Goal: Information Seeking & Learning: Learn about a topic

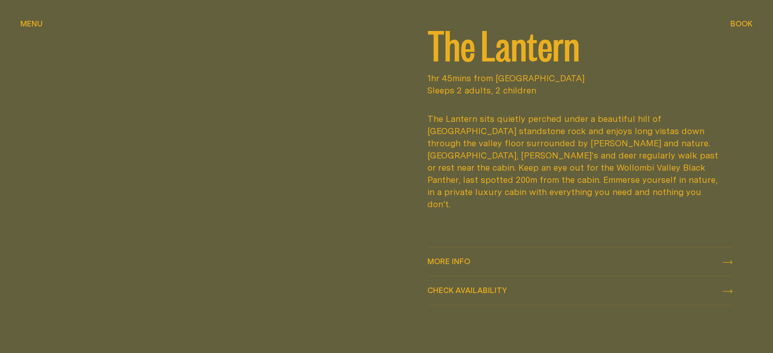
scroll to position [1387, 0]
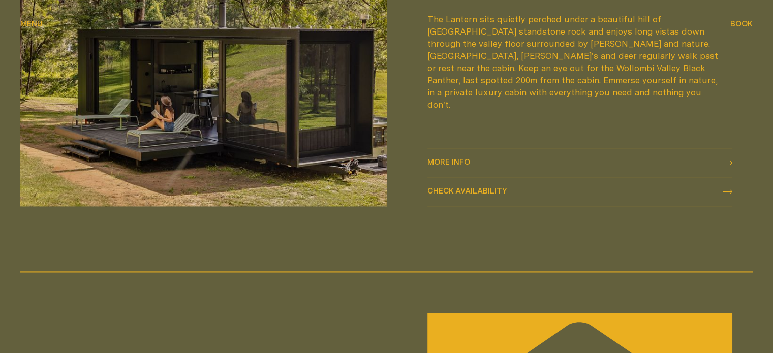
click at [435, 163] on span "More info" at bounding box center [448, 162] width 43 height 8
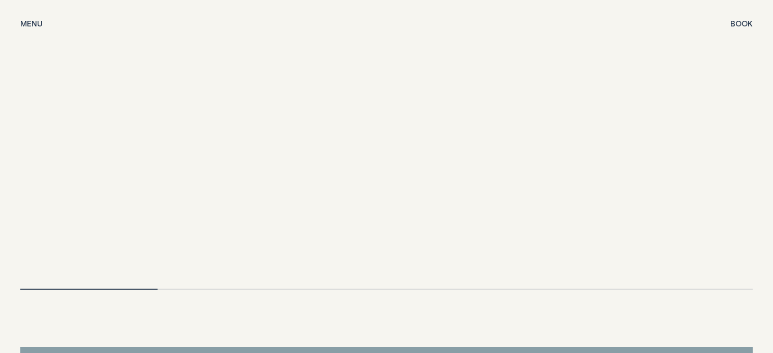
scroll to position [2145, 0]
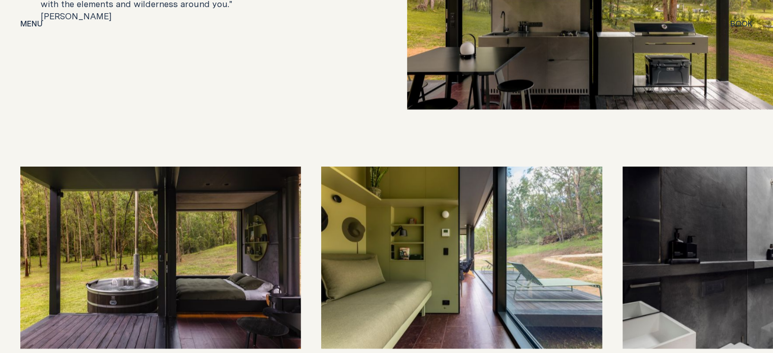
click at [711, 207] on img at bounding box center [762, 258] width 280 height 182
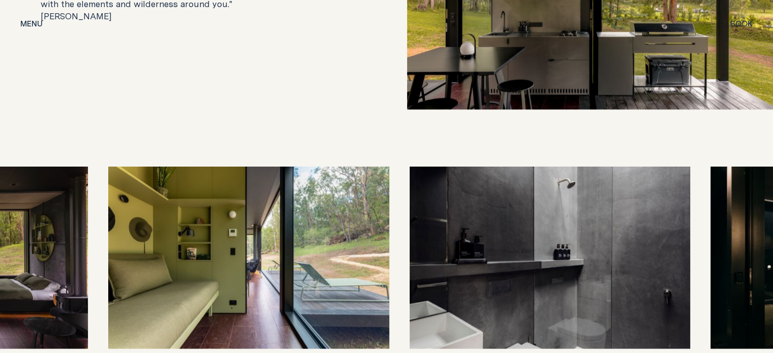
drag, startPoint x: 711, startPoint y: 207, endPoint x: 433, endPoint y: 207, distance: 277.9
click at [433, 207] on img at bounding box center [549, 258] width 280 height 182
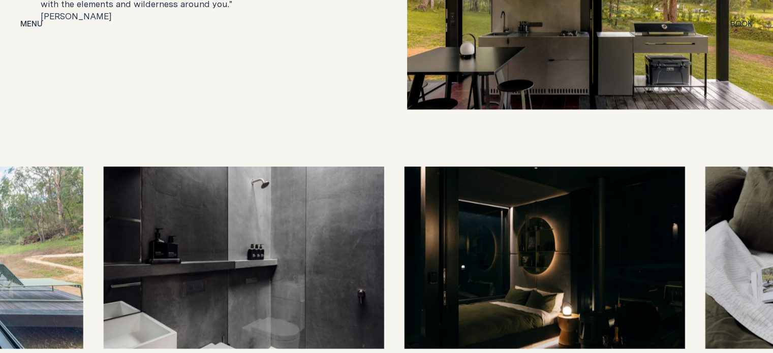
drag, startPoint x: 572, startPoint y: 208, endPoint x: 319, endPoint y: 201, distance: 252.6
click at [319, 201] on img at bounding box center [243, 258] width 280 height 182
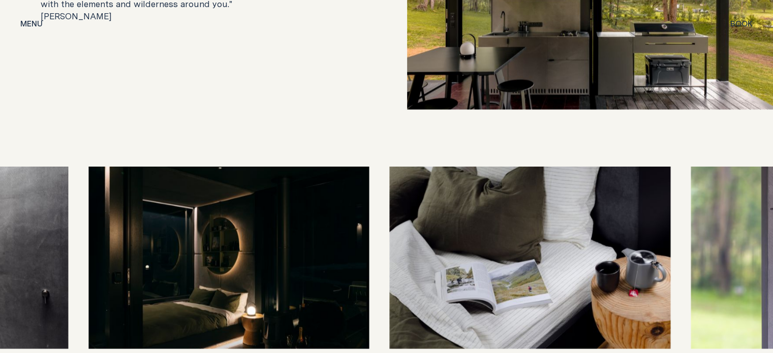
drag, startPoint x: 510, startPoint y: 219, endPoint x: 230, endPoint y: 219, distance: 280.4
click at [230, 219] on img at bounding box center [228, 258] width 280 height 182
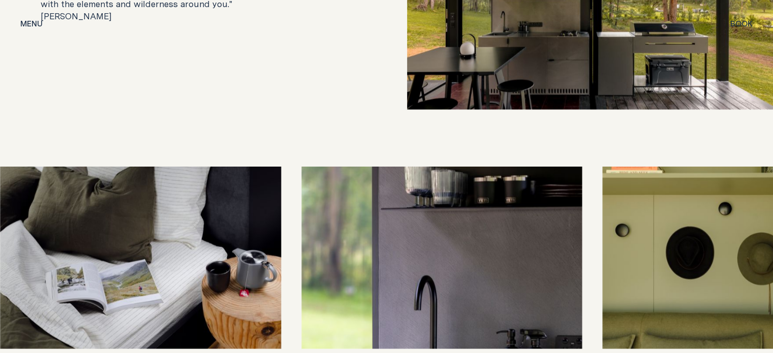
drag, startPoint x: 508, startPoint y: 215, endPoint x: 127, endPoint y: 245, distance: 381.7
click at [127, 245] on img at bounding box center [141, 258] width 280 height 182
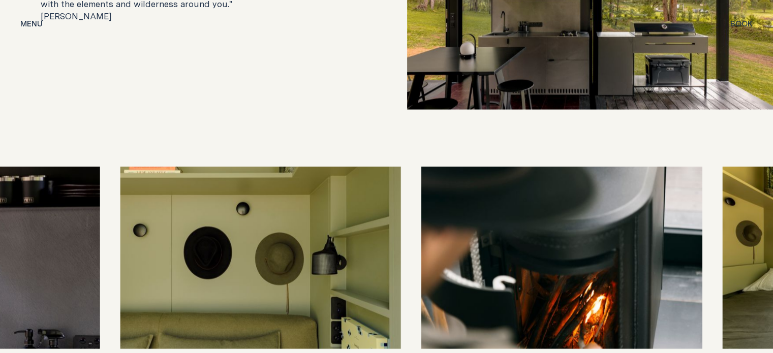
drag, startPoint x: 478, startPoint y: 218, endPoint x: 107, endPoint y: 237, distance: 371.8
click at [120, 237] on img at bounding box center [260, 258] width 280 height 182
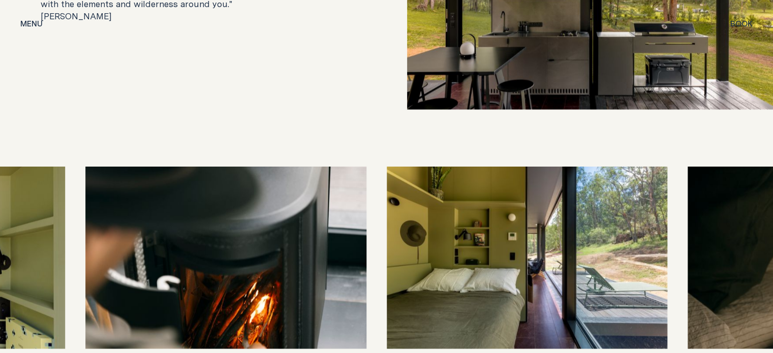
drag, startPoint x: 458, startPoint y: 218, endPoint x: 193, endPoint y: 217, distance: 264.7
click at [193, 217] on img at bounding box center [225, 258] width 280 height 182
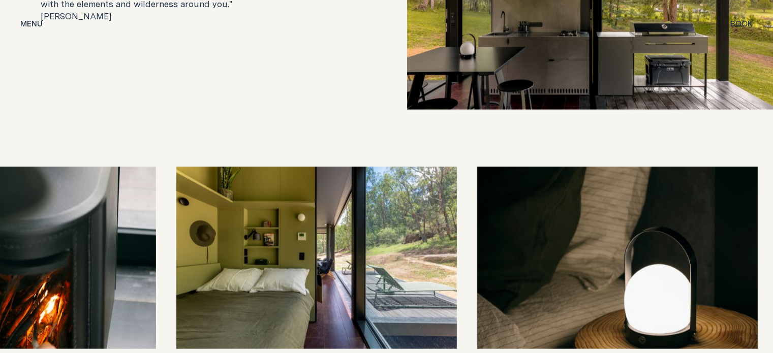
drag, startPoint x: 413, startPoint y: 230, endPoint x: 140, endPoint y: 248, distance: 272.9
click at [176, 248] on img at bounding box center [316, 258] width 280 height 182
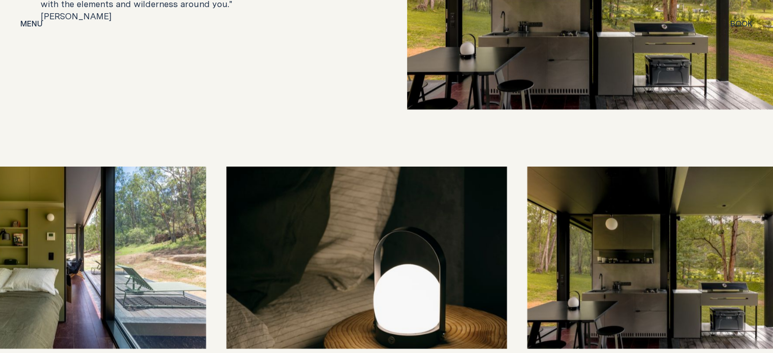
drag, startPoint x: 515, startPoint y: 229, endPoint x: 155, endPoint y: 229, distance: 359.2
click at [226, 229] on img at bounding box center [366, 258] width 280 height 182
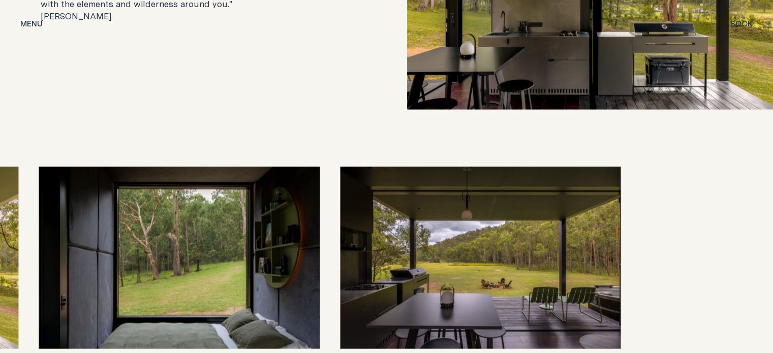
drag, startPoint x: 425, startPoint y: 233, endPoint x: 87, endPoint y: 247, distance: 338.1
click at [87, 247] on img at bounding box center [179, 258] width 280 height 182
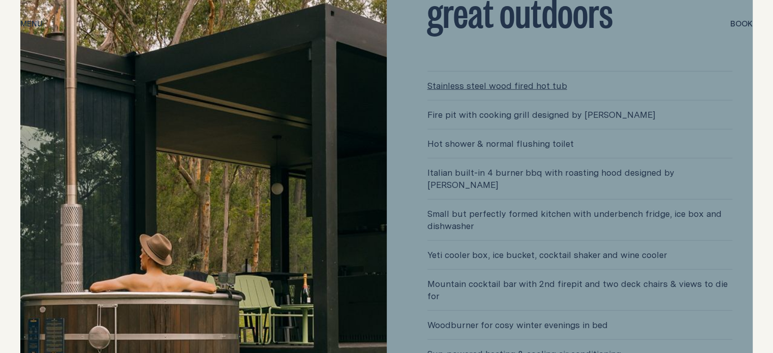
scroll to position [2664, 0]
click at [474, 71] on link "Stainless steel wood fired hot tub" at bounding box center [579, 85] width 305 height 28
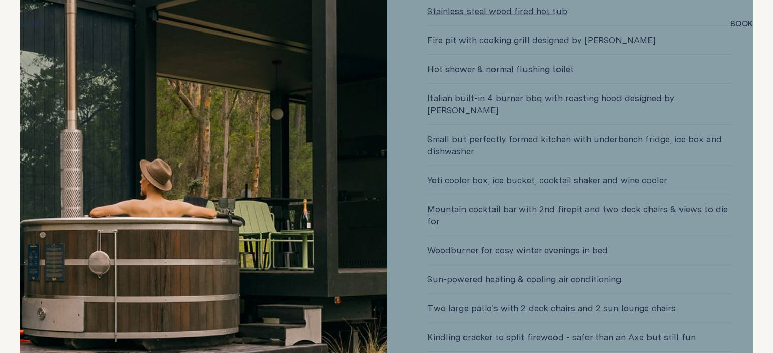
click at [470, 195] on span "Mountain cocktail bar with 2nd firepit and two deck chairs & views to die for" at bounding box center [579, 215] width 305 height 41
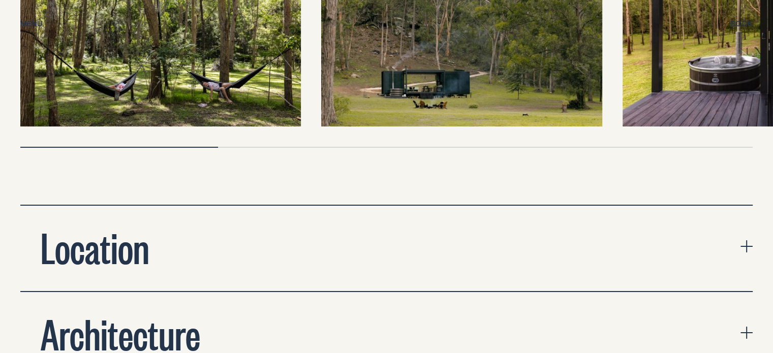
scroll to position [3569, 0]
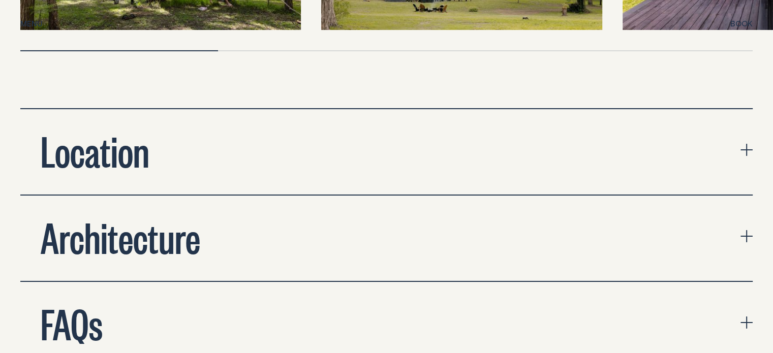
click at [745, 109] on button "Location" at bounding box center [386, 151] width 732 height 85
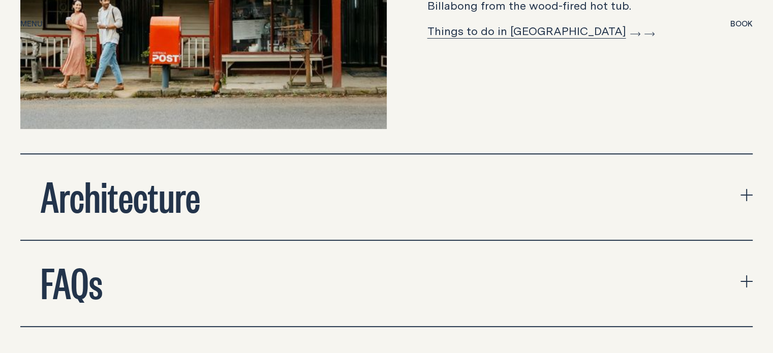
scroll to position [4043, 0]
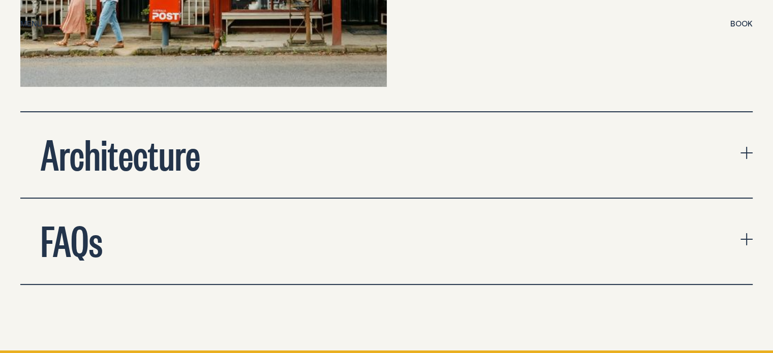
click at [745, 112] on button "Architecture" at bounding box center [386, 154] width 732 height 85
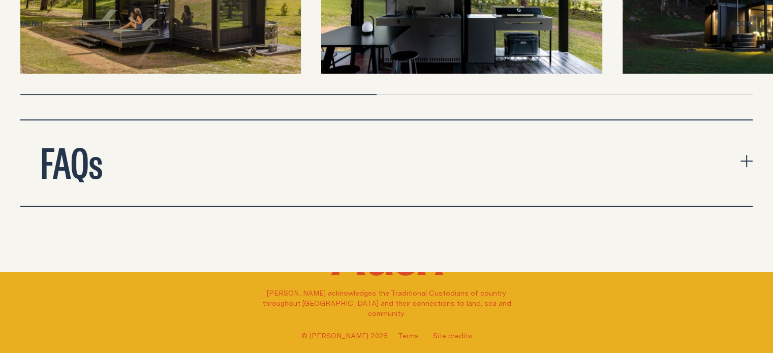
scroll to position [4493, 0]
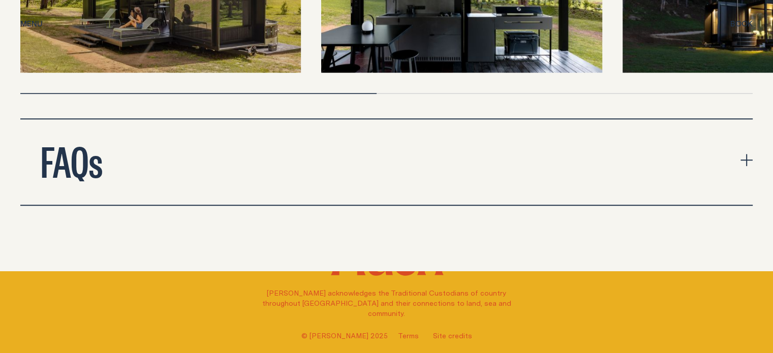
click at [744, 154] on icon "expand accordion" at bounding box center [746, 160] width 12 height 12
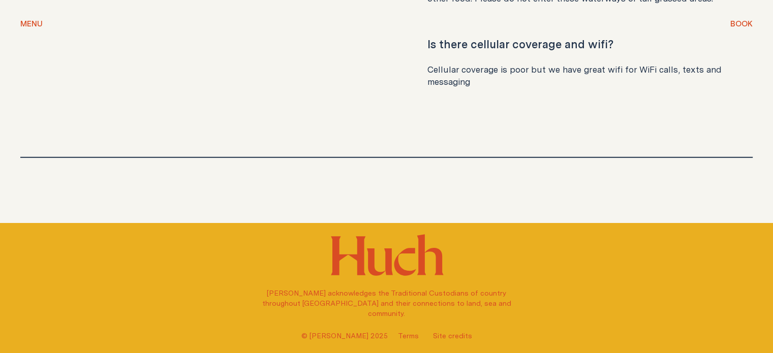
scroll to position [6842, 0]
